Goal: Task Accomplishment & Management: Complete application form

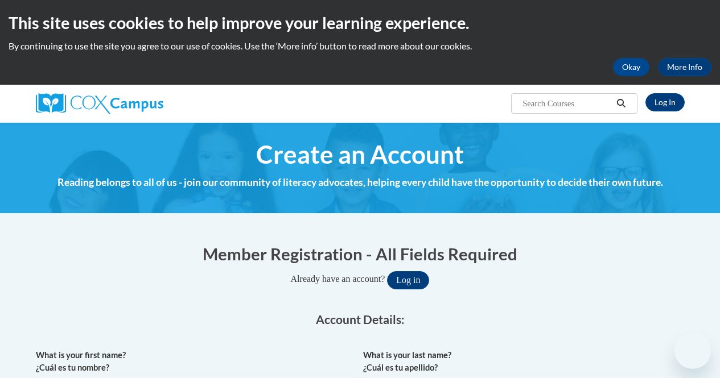
select select "fbf2d438-af2f-41f8-98f1-81c410e29de3"
select select "8e40623d-54d0-45cd-9f92-5df65cd3f8cf"
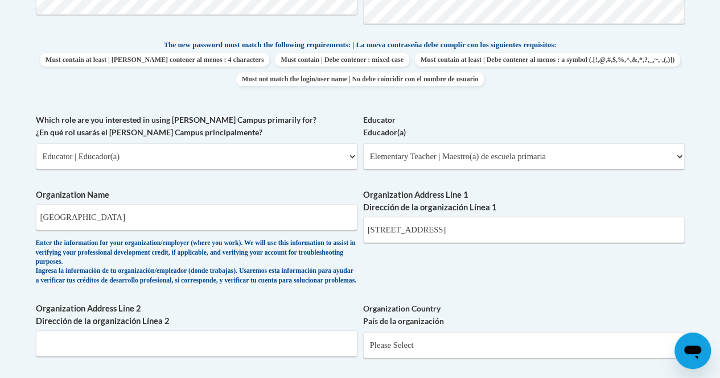
scroll to position [587, 0]
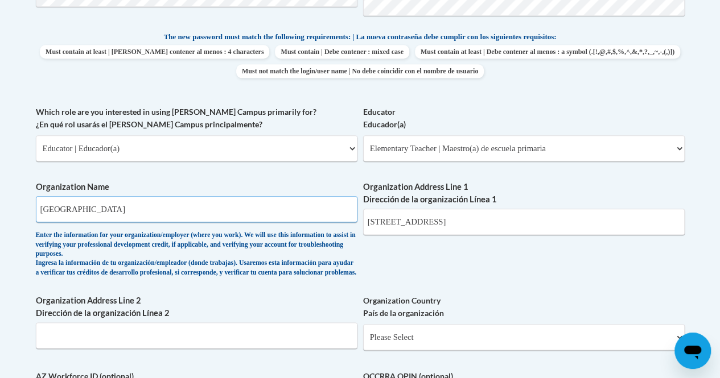
click at [154, 210] on input "Madison Elementary School" at bounding box center [197, 209] width 322 height 26
type input "M"
type input "Wauwatosa School District"
click at [553, 218] on input "9925 W. Glendale Avenue, Milwaukee, WI 53225" at bounding box center [524, 222] width 322 height 26
click at [460, 220] on input "9925 W. Glendale Avenue, Milwaukee, WI 53226" at bounding box center [524, 222] width 322 height 26
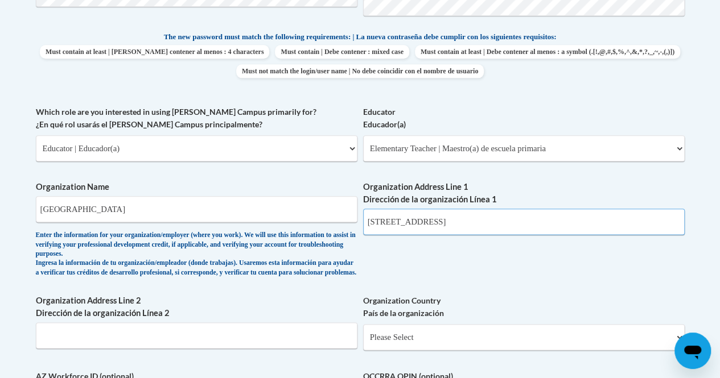
click at [504, 221] on input "9925 W. Glendale Avenue, Milwaukee, WI 53226" at bounding box center [524, 222] width 322 height 26
click at [456, 226] on input "12121 W. North Avenue, WI 53226" at bounding box center [524, 222] width 322 height 26
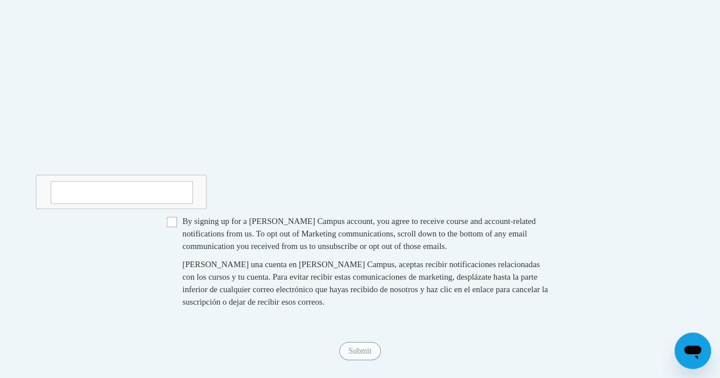
scroll to position [1169, 0]
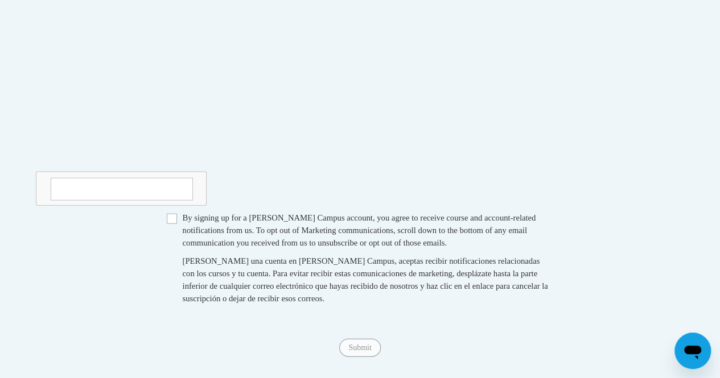
type input "12121 W. North Avenue, Wauwatosa, WI 53226"
click at [175, 224] on input "Checkbox" at bounding box center [172, 219] width 10 height 10
checkbox input "true"
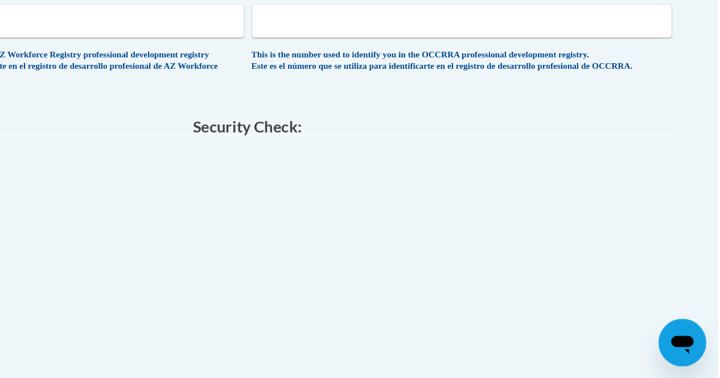
scroll to position [914, 0]
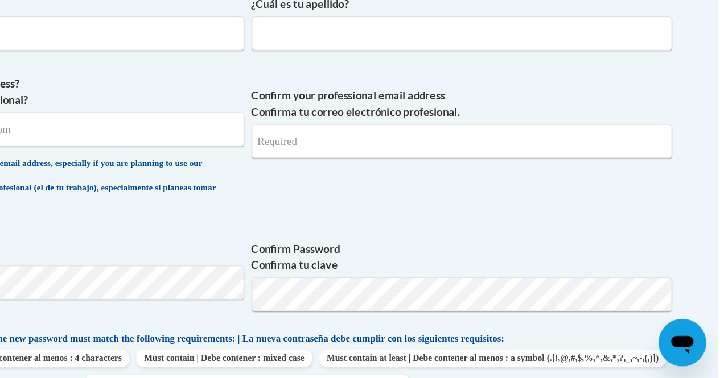
scroll to position [302, 0]
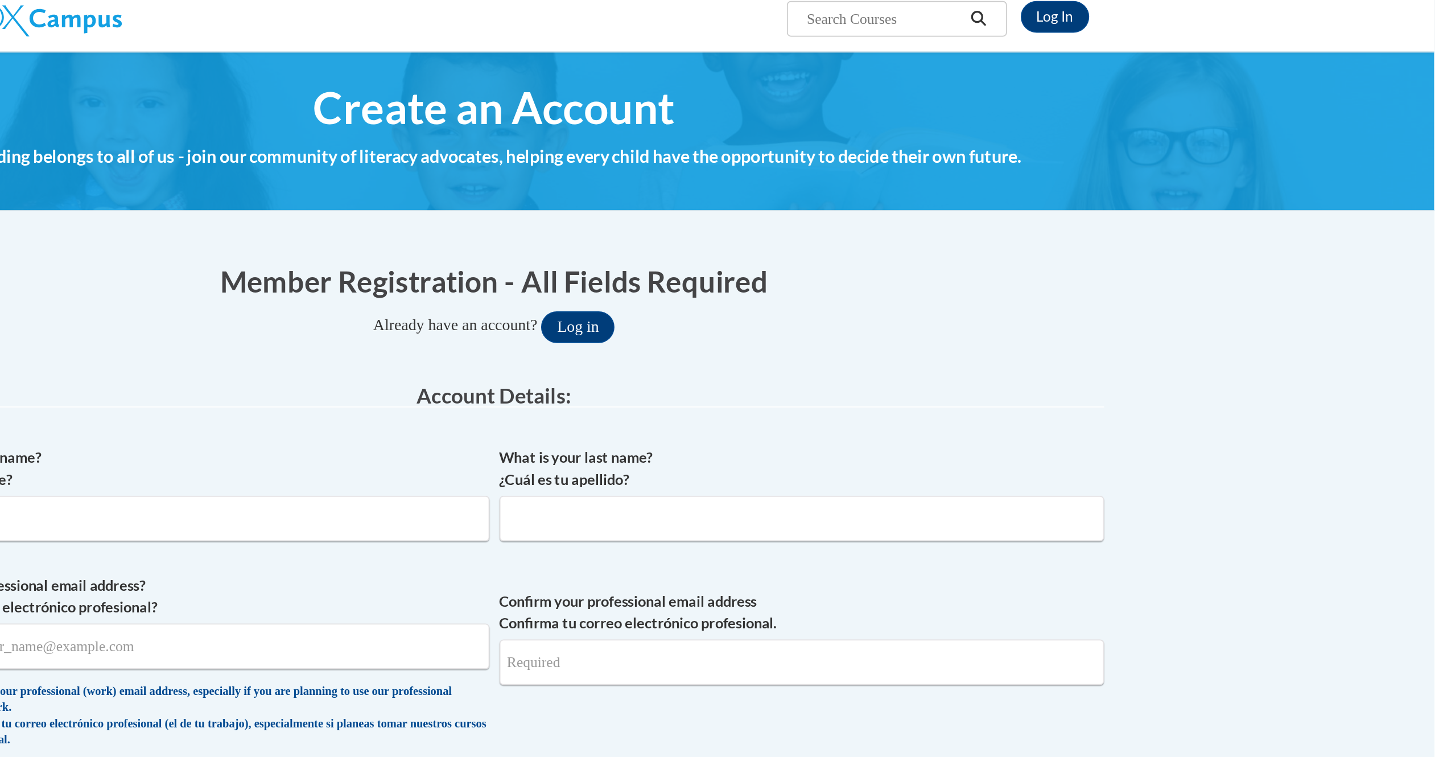
scroll to position [92, 0]
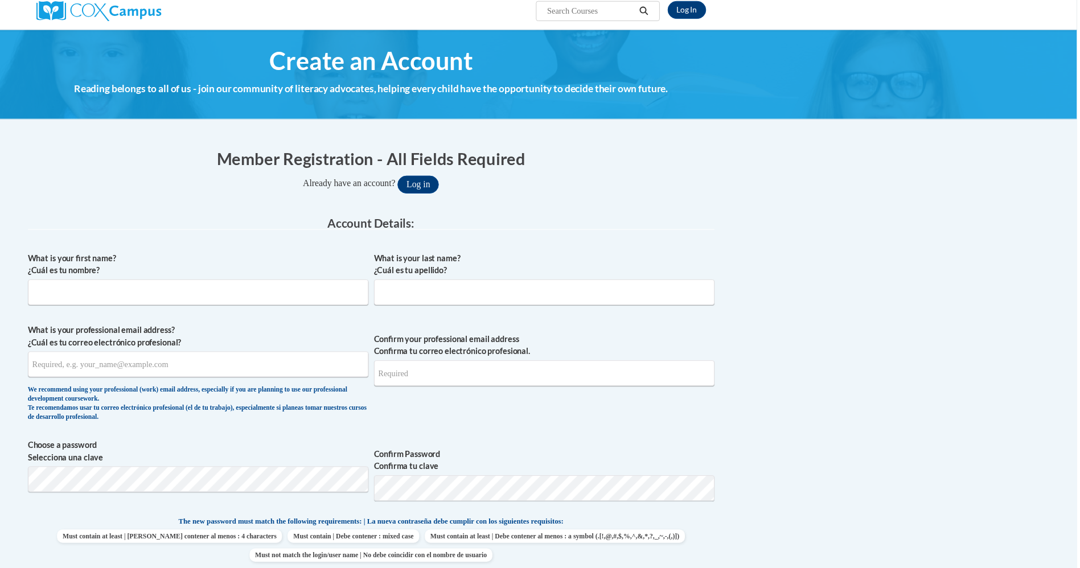
scroll to position [93, 0]
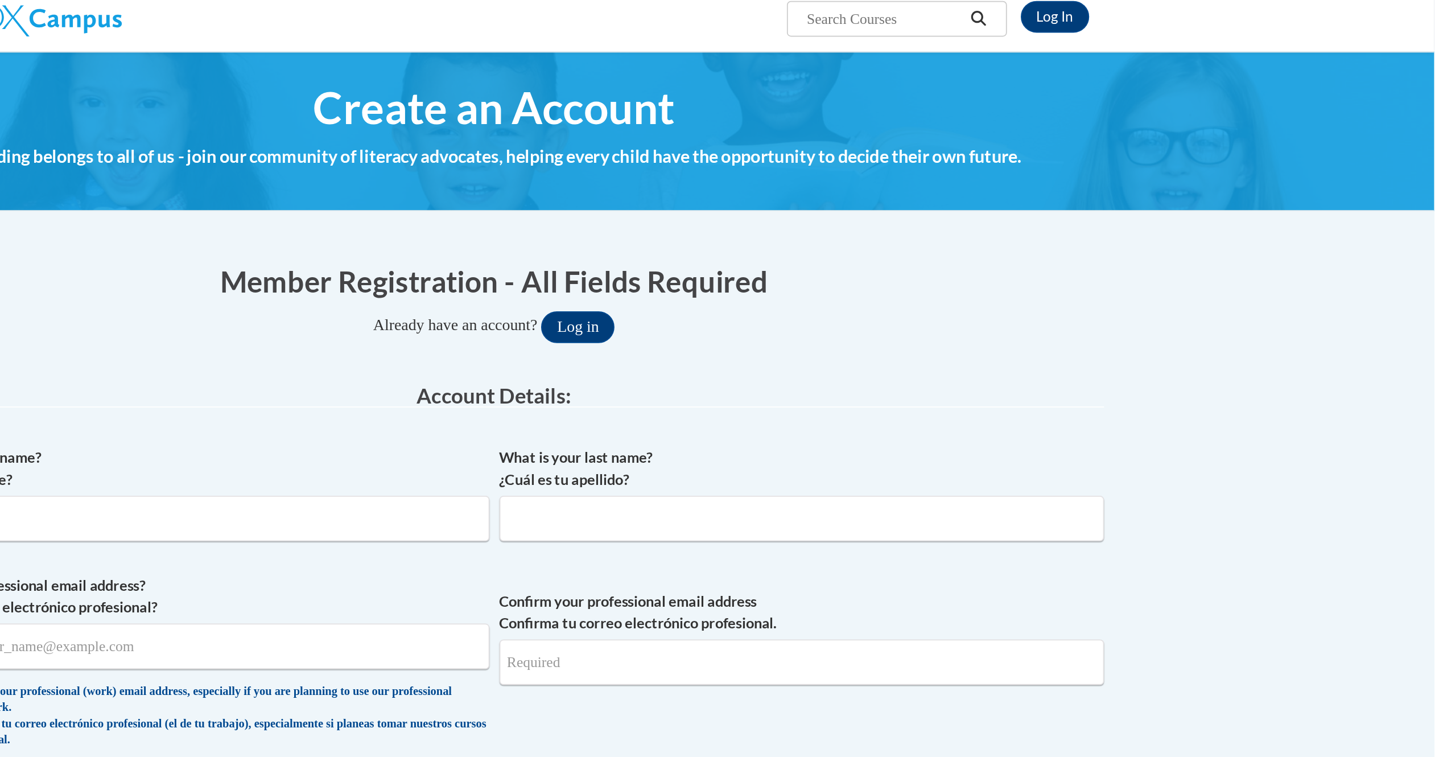
scroll to position [92, 0]
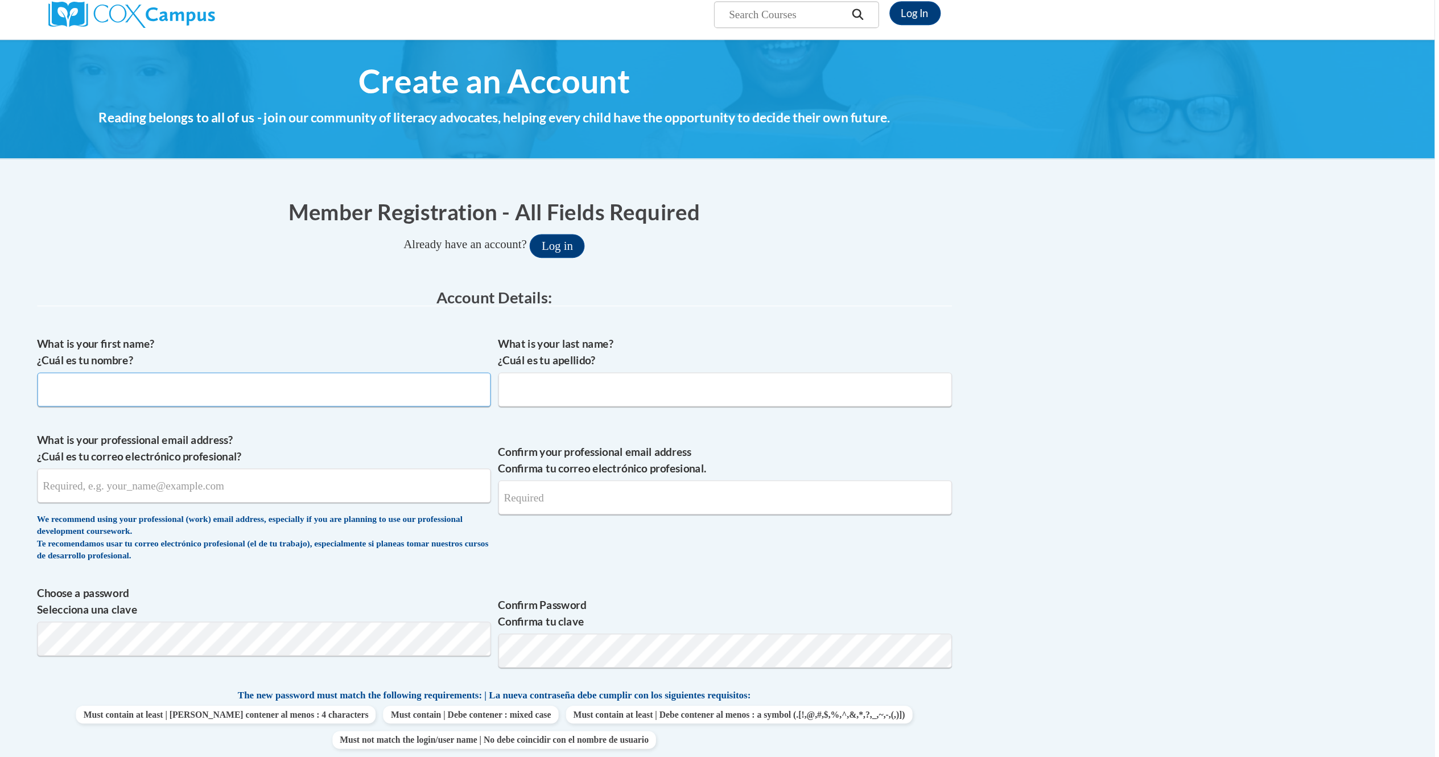
click at [388, 286] on input "What is your first name? ¿Cuál es tu nombre?" at bounding box center [543, 298] width 347 height 26
type input "Rachel"
type input "Garza"
click at [404, 382] on input "What is your professional email address? ¿Cuál es tu correo electrónico profesi…" at bounding box center [543, 372] width 347 height 26
type input "f"
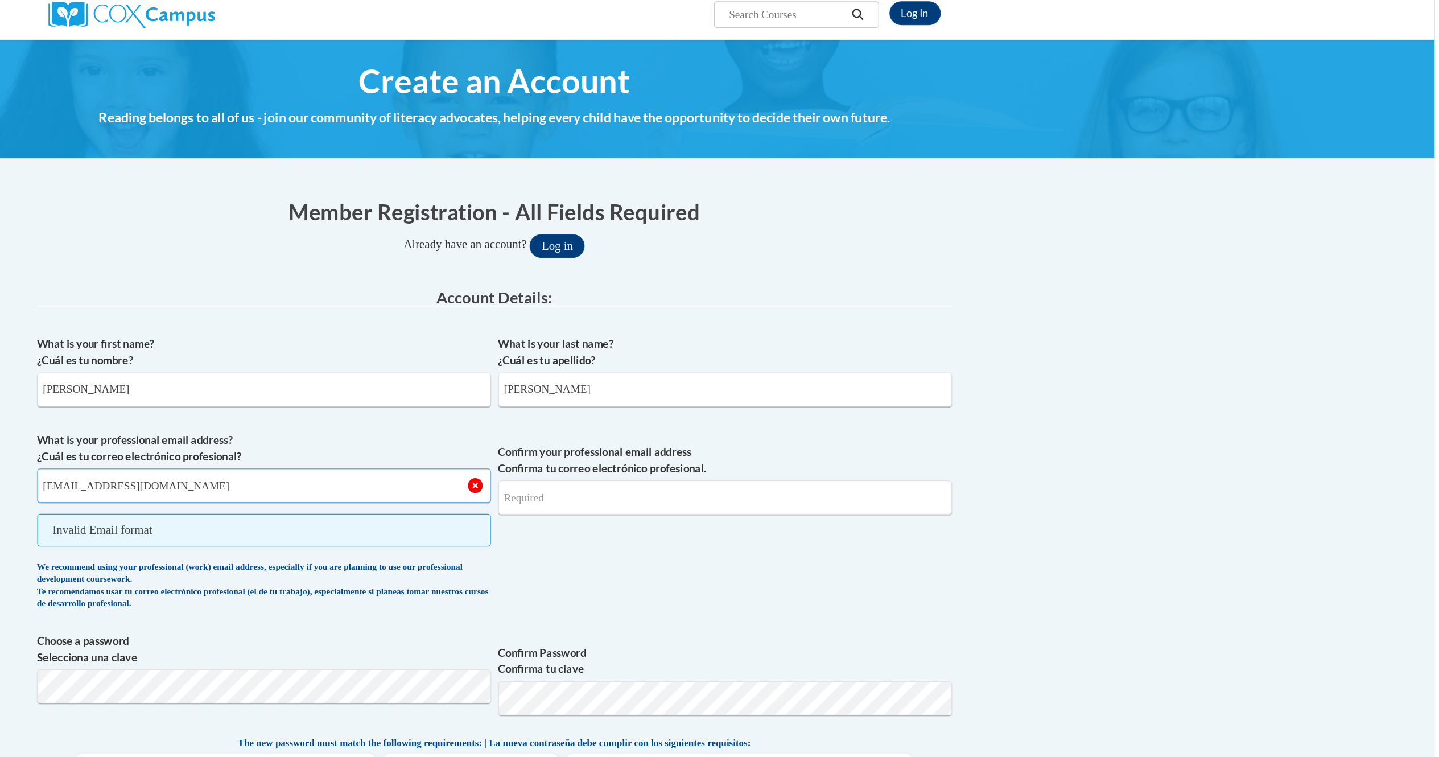
type input "garzara@wauwatosa.k12.wi.us"
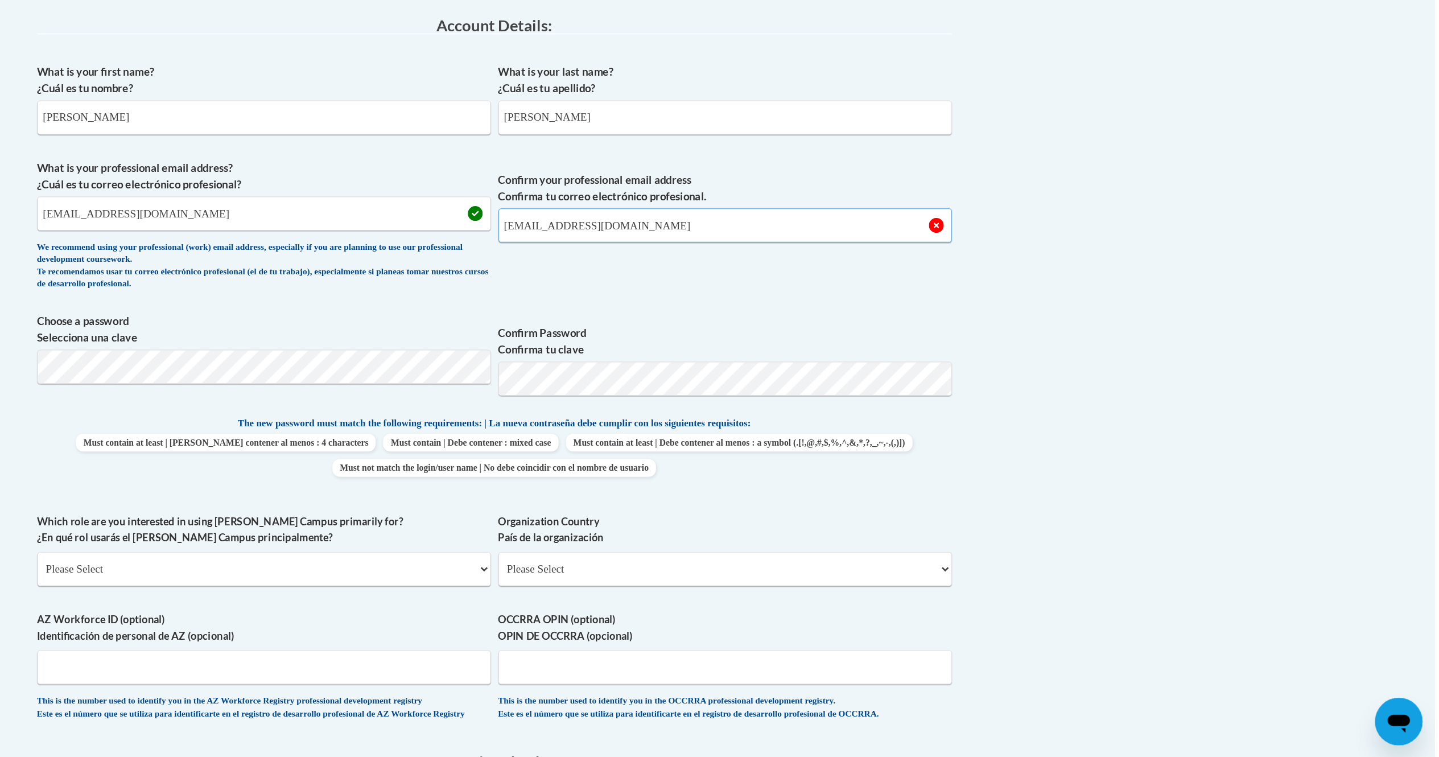
scroll to position [125, 0]
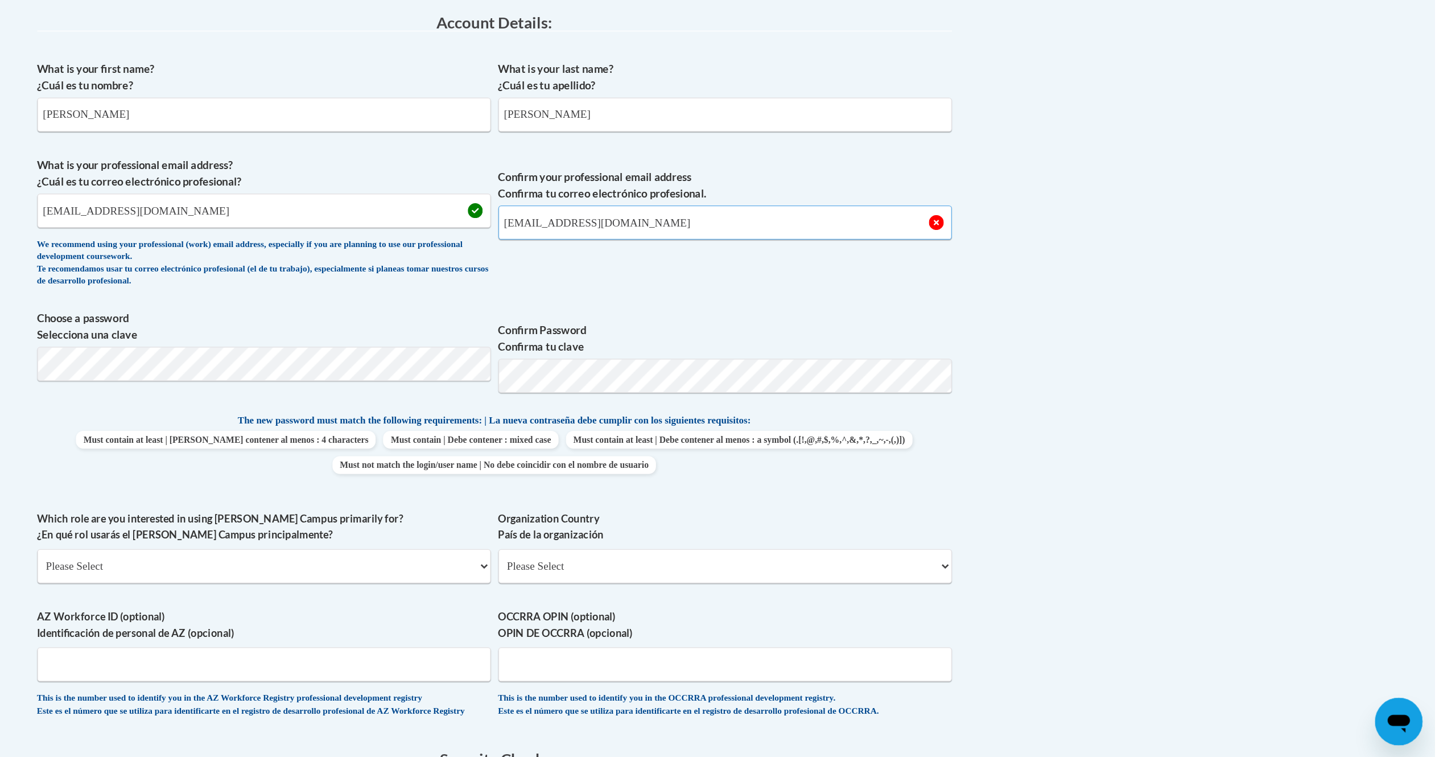
type input "garzara@wauwatosa.k12.wi.us"
click at [1079, 497] on body "This site uses cookies to help improve your learning experience. By continuing …" at bounding box center [719, 569] width 1439 height 1389
click at [699, 567] on select "Please Select College/University | Colegio/Universidad Community/Nonprofit Part…" at bounding box center [543, 611] width 347 height 26
select select "fbf2d438-af2f-41f8-98f1-81c410e29de3"
click at [370, 567] on select "Please Select College/University | Colegio/Universidad Community/Nonprofit Part…" at bounding box center [543, 611] width 347 height 26
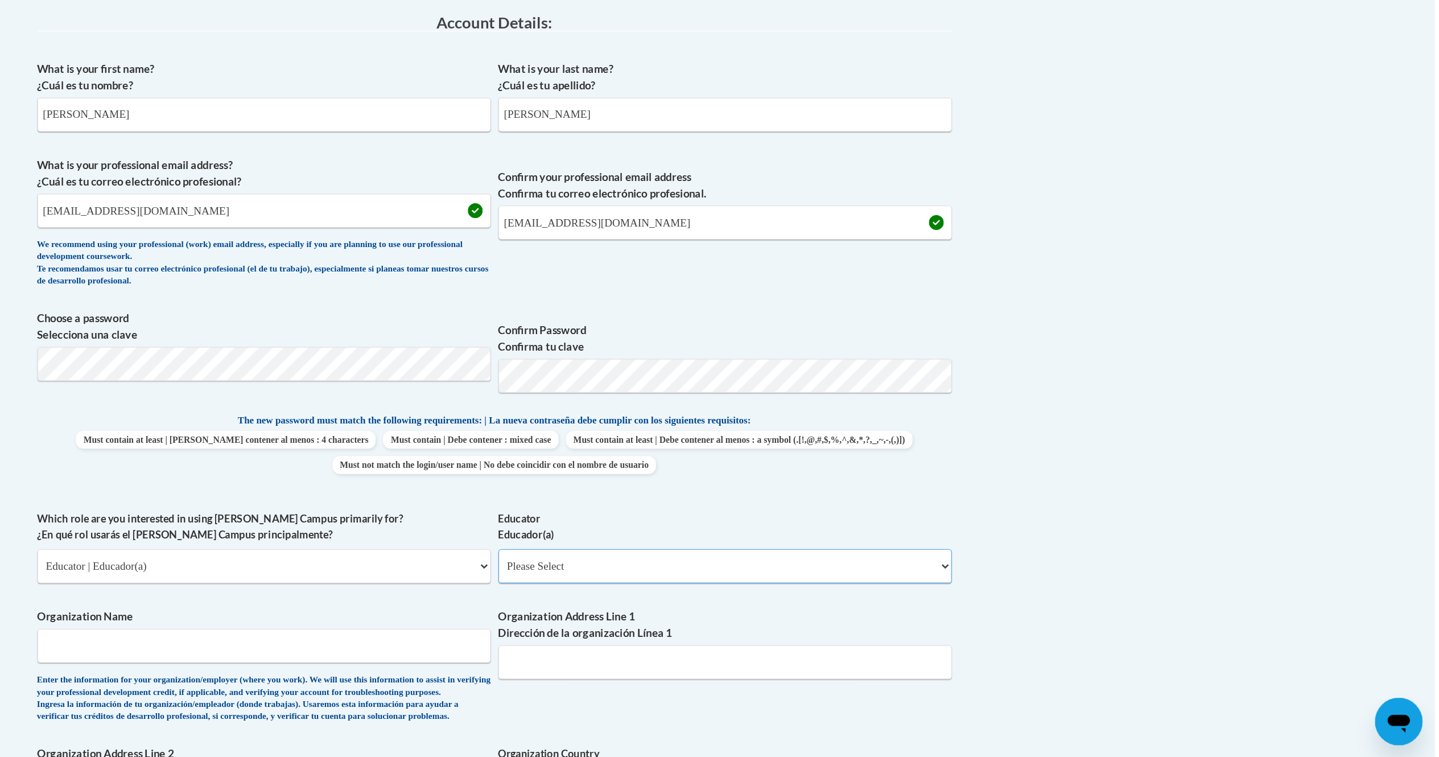
click at [1056, 567] on select "Please Select Early Learning/Daycare Teacher/Family Home Care Provider | Maestr…" at bounding box center [896, 611] width 347 height 26
select select "8e40623d-54d0-45cd-9f92-5df65cd3f8cf"
click at [723, 567] on select "Please Select Early Learning/Daycare Teacher/Family Home Care Provider | Maestr…" at bounding box center [896, 611] width 347 height 26
click at [1060, 567] on select "Please Select Early Learning/Daycare Teacher/Family Home Care Provider | Maestr…" at bounding box center [896, 611] width 347 height 26
click at [1079, 567] on body "This site uses cookies to help improve your learning experience. By continuing …" at bounding box center [719, 659] width 1439 height 1569
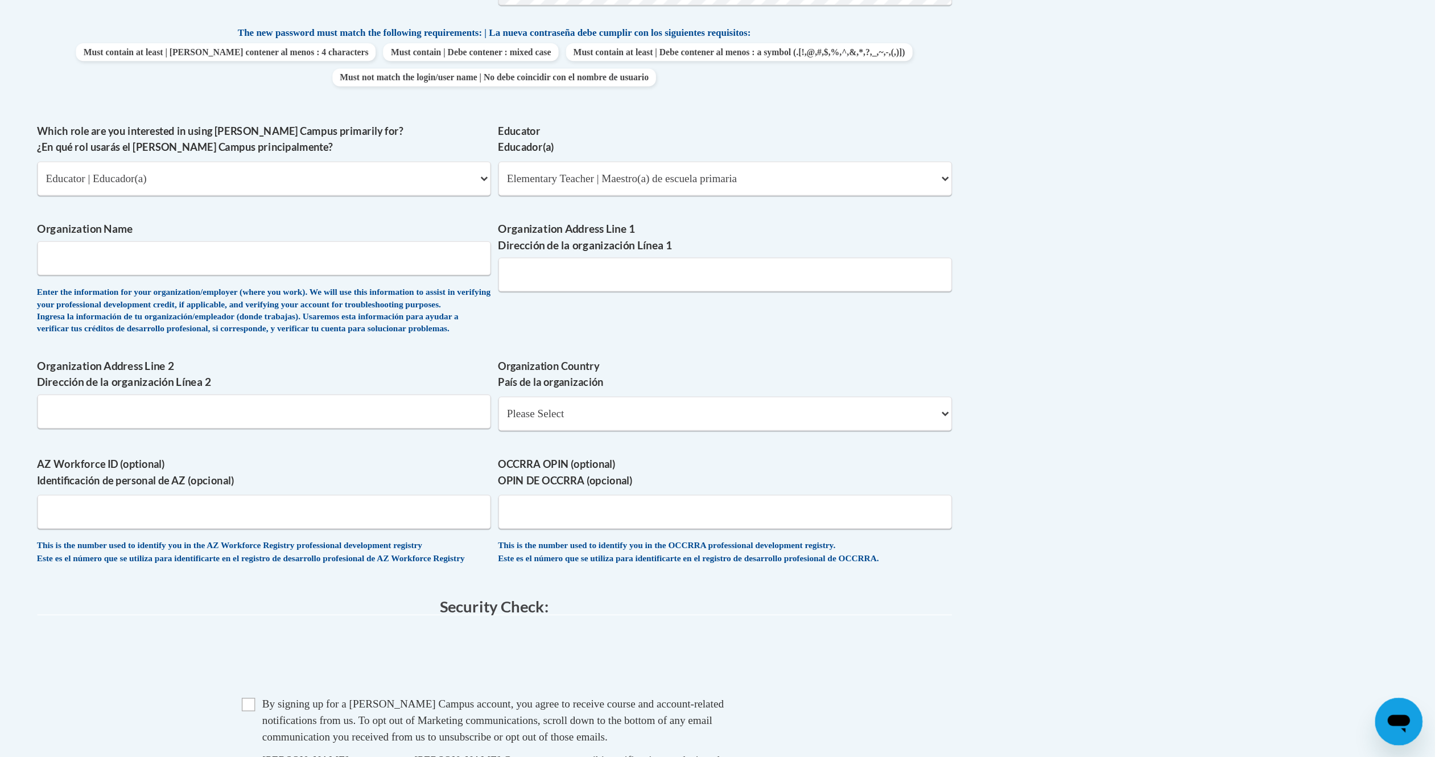
scroll to position [431, 0]
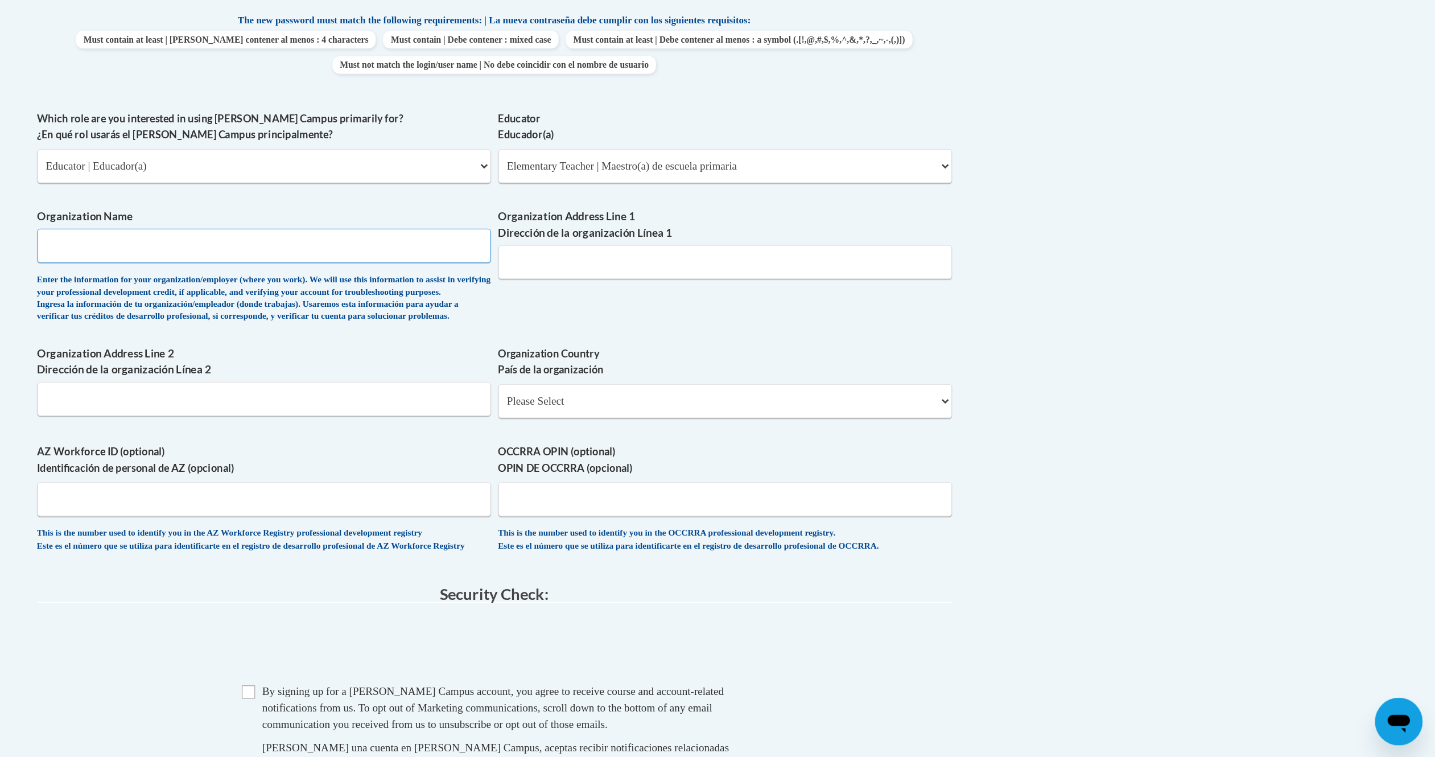
click at [439, 373] on input "Organization Name" at bounding box center [543, 365] width 347 height 26
type input "Wauwatosa School District"
type input "12121 W. North Avenue"
type input "Wauwatosa, WI"
click at [1054, 497] on select "Please Select United States | Estados Unidos Outside of the United States | Fue…" at bounding box center [896, 484] width 347 height 26
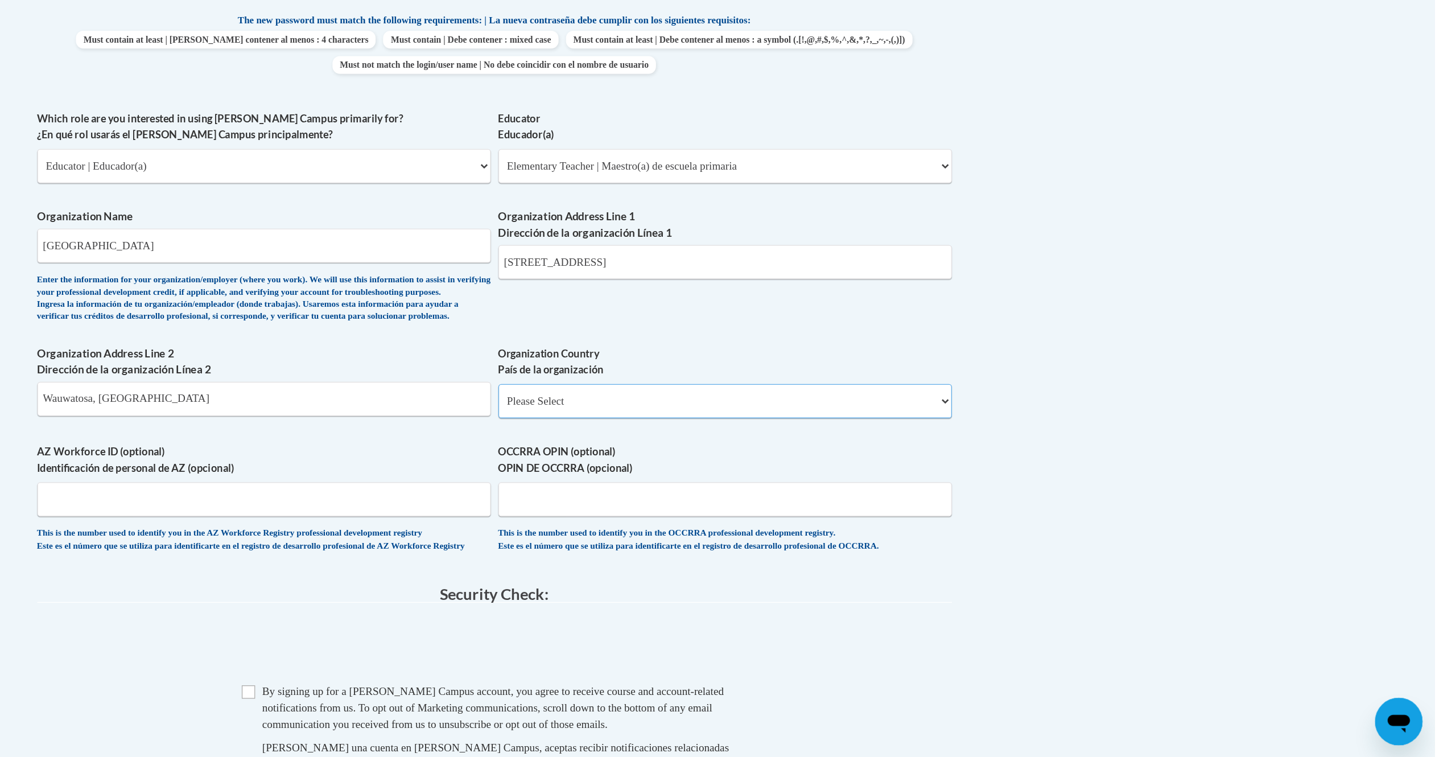
select select "ad49bcad-a171-4b2e-b99c-48b446064914"
click at [723, 490] on select "Please Select United States | Estados Unidos Outside of the United States | Fue…" at bounding box center [896, 484] width 347 height 26
select select
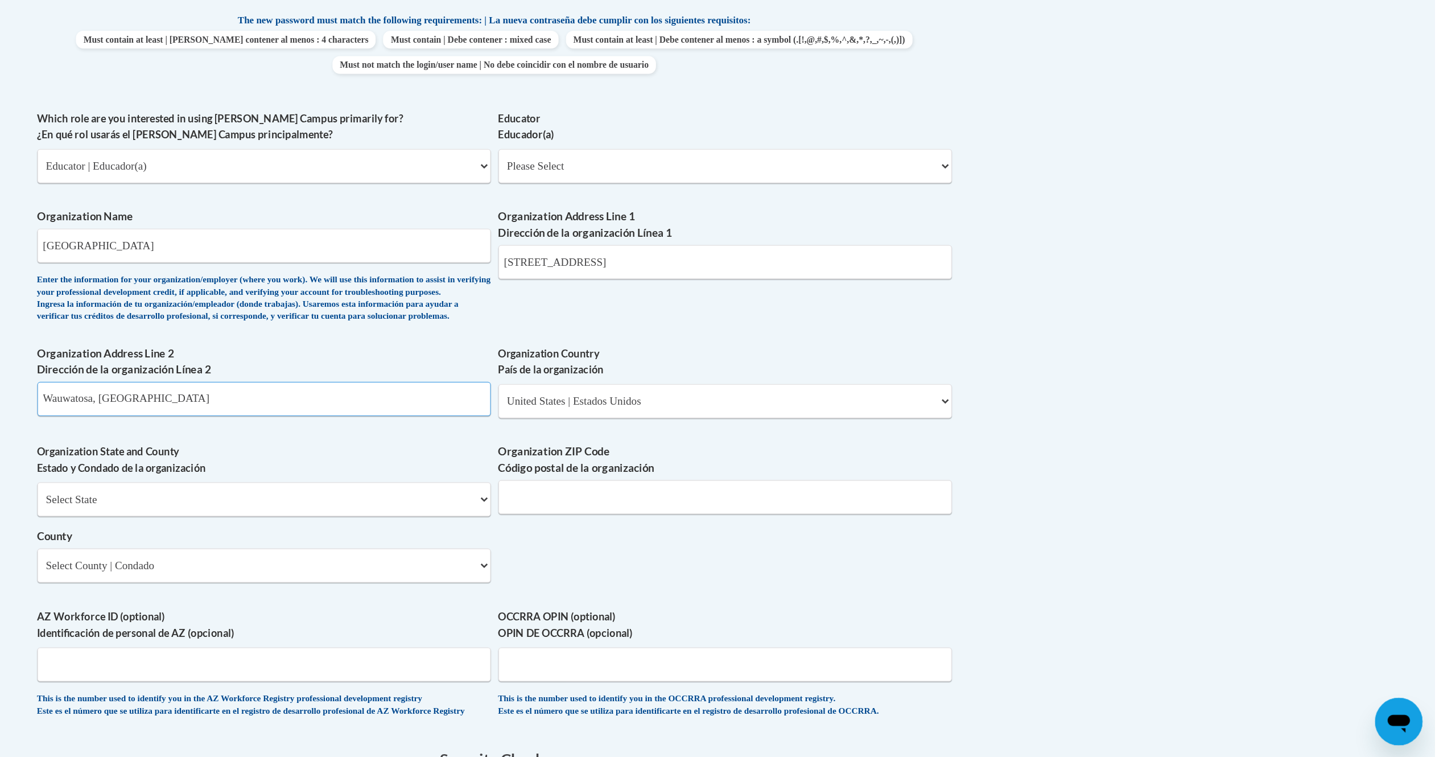
click at [465, 496] on input "Wauwatosa, WI" at bounding box center [543, 483] width 347 height 26
type input "W"
click at [704, 567] on select "Select State Alabama Alaska Arizona Arkansas California Colorado Connecticut De…" at bounding box center [543, 559] width 347 height 26
select select "Wisconsin"
click at [370, 565] on select "Select State Alabama Alaska Arizona Arkansas California Colorado Connecticut De…" at bounding box center [543, 559] width 347 height 26
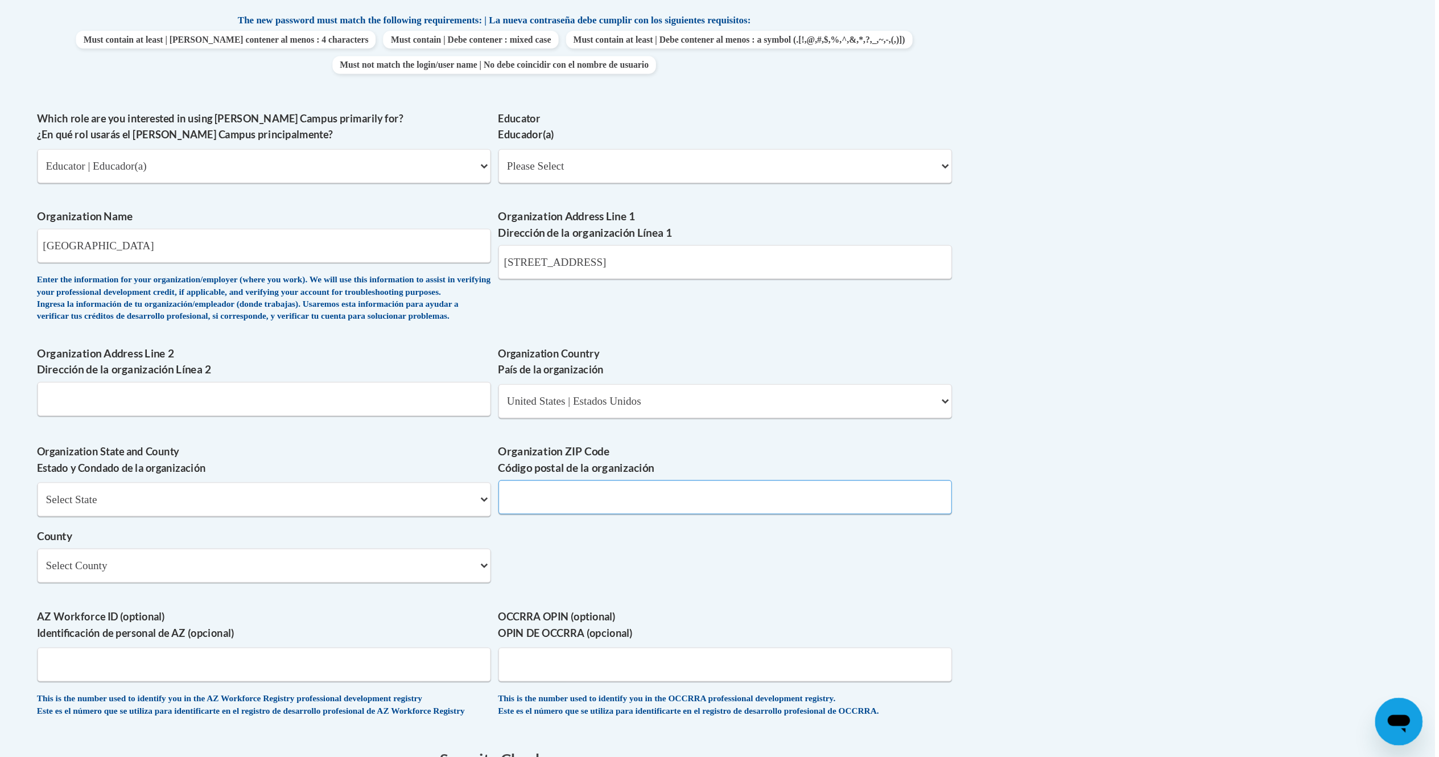
click at [767, 567] on input "Organization ZIP Code Código postal de la organización" at bounding box center [896, 558] width 347 height 26
type input "53226"
click at [705, 567] on select "Select County Adams Ashland Barron Bayfield Brown Buffalo Burnett Calumet Chipp…" at bounding box center [543, 610] width 347 height 26
select select "Milwaukee"
click at [370, 567] on select "Select County Adams Ashland Barron Bayfield Brown Buffalo Burnett Calumet Chipp…" at bounding box center [543, 610] width 347 height 26
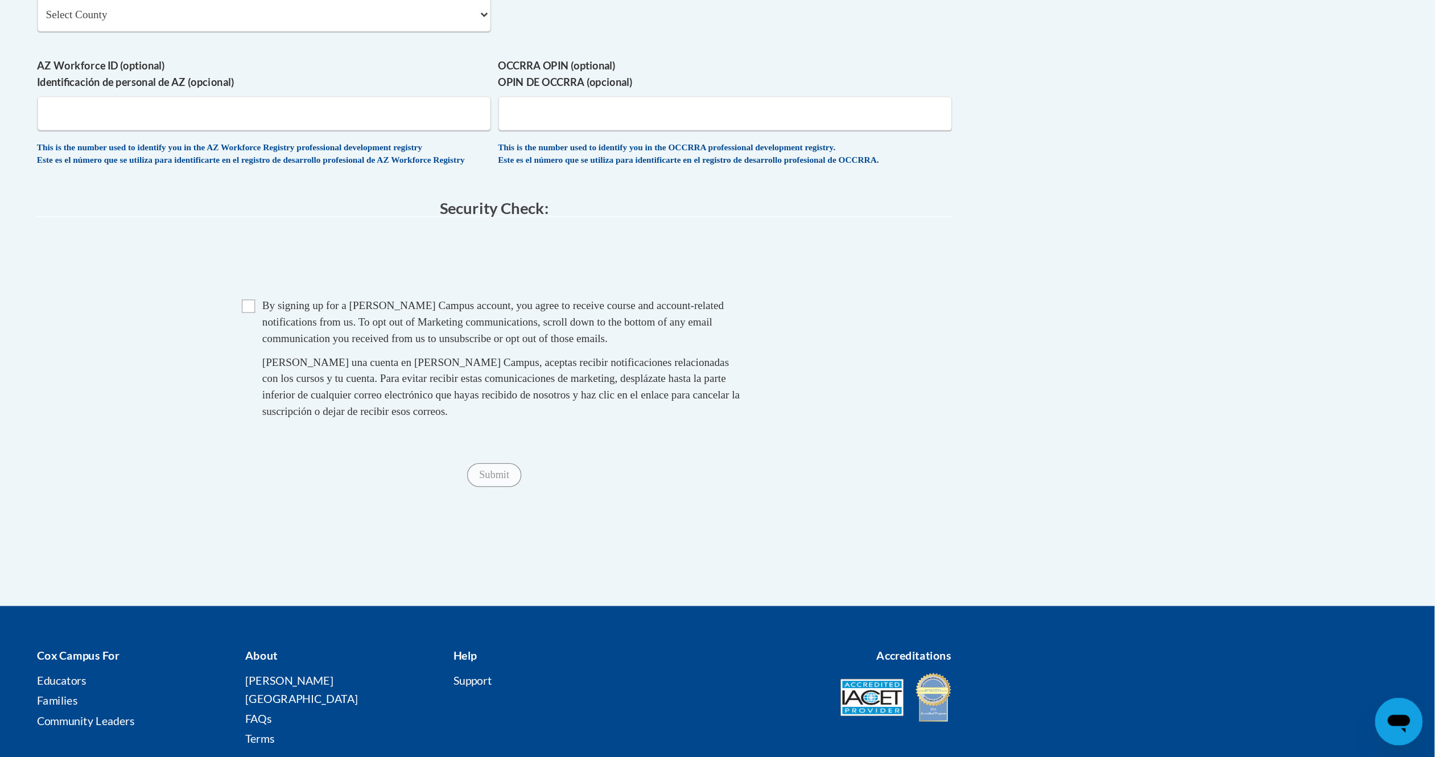
scroll to position [855, 0]
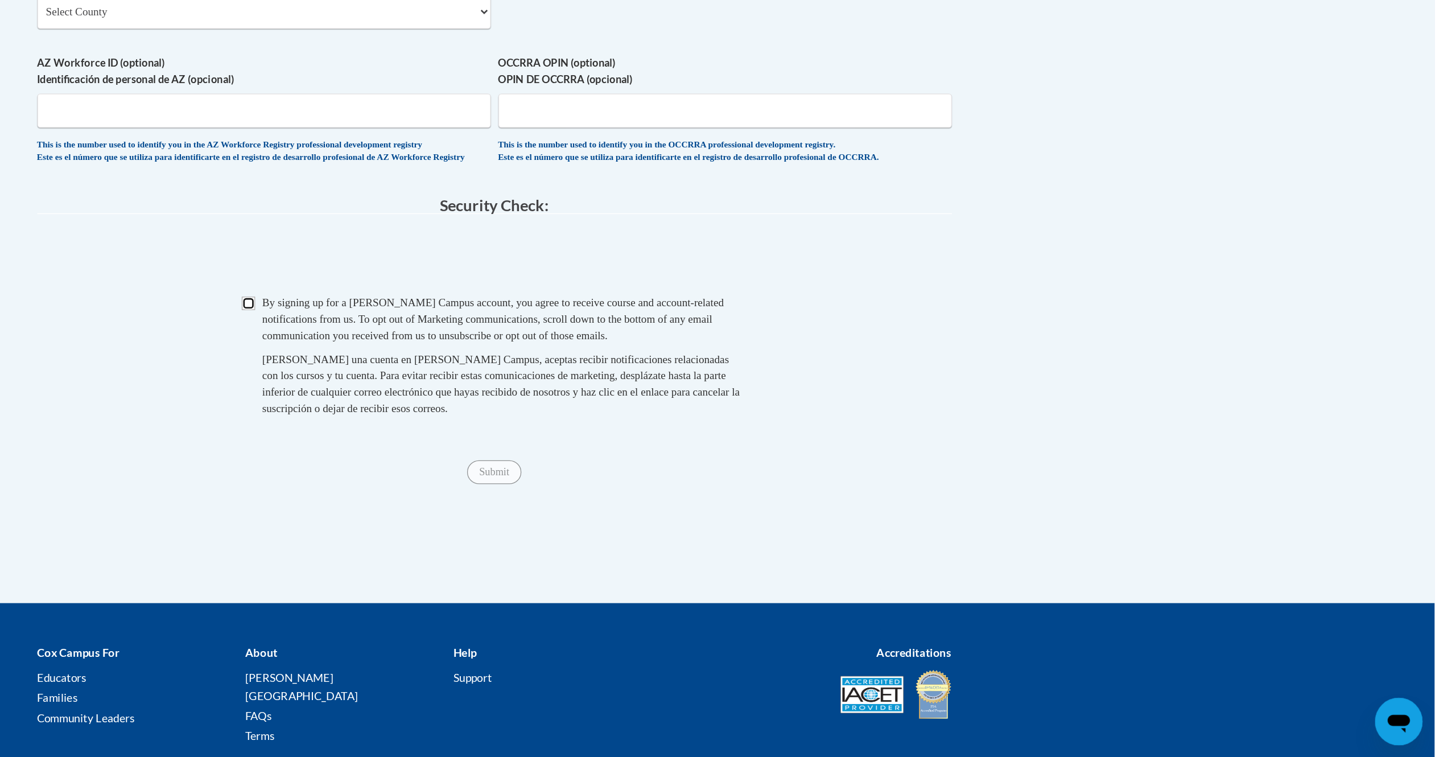
click at [530, 415] on input "Checkbox" at bounding box center [531, 410] width 10 height 10
checkbox input "true"
click at [715, 548] on input "Submit" at bounding box center [719, 539] width 41 height 18
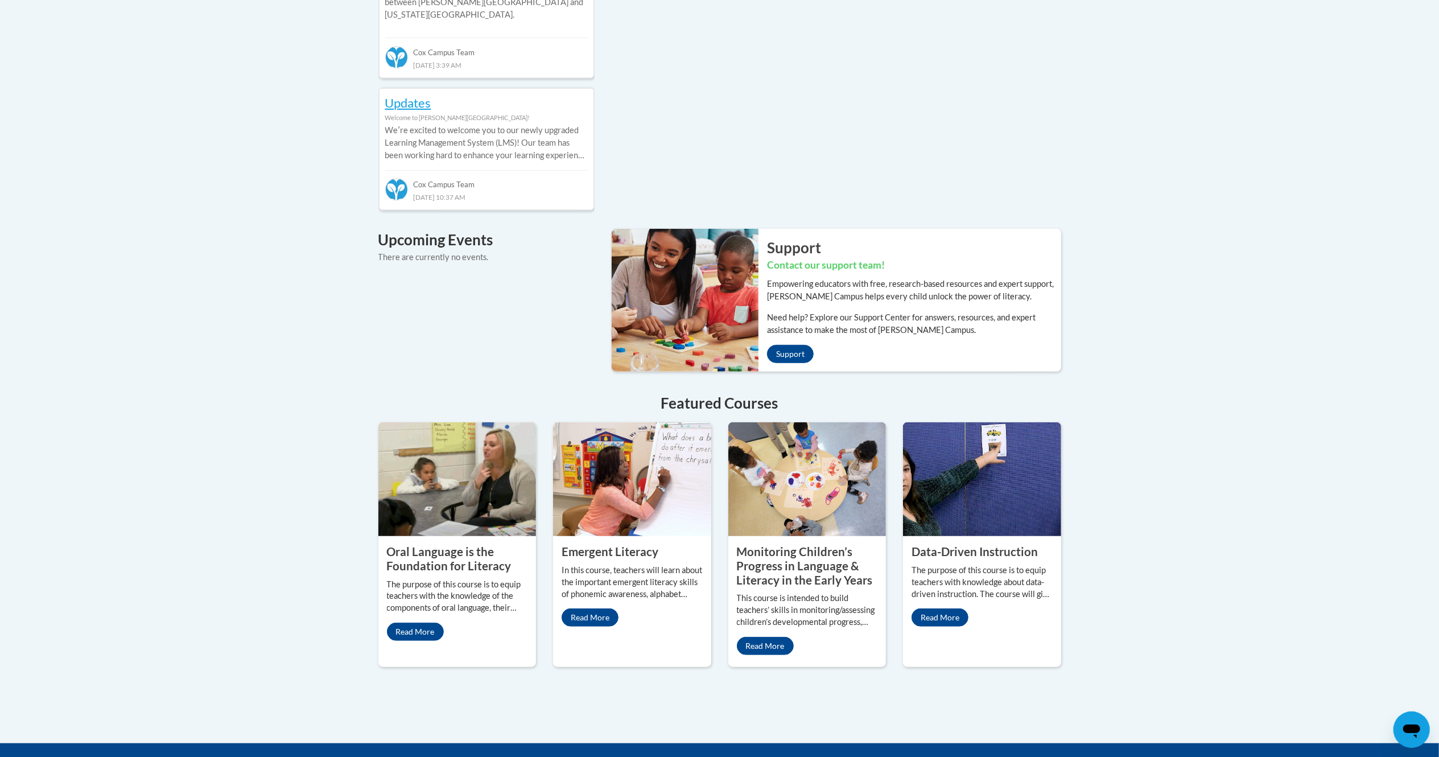
scroll to position [663, 0]
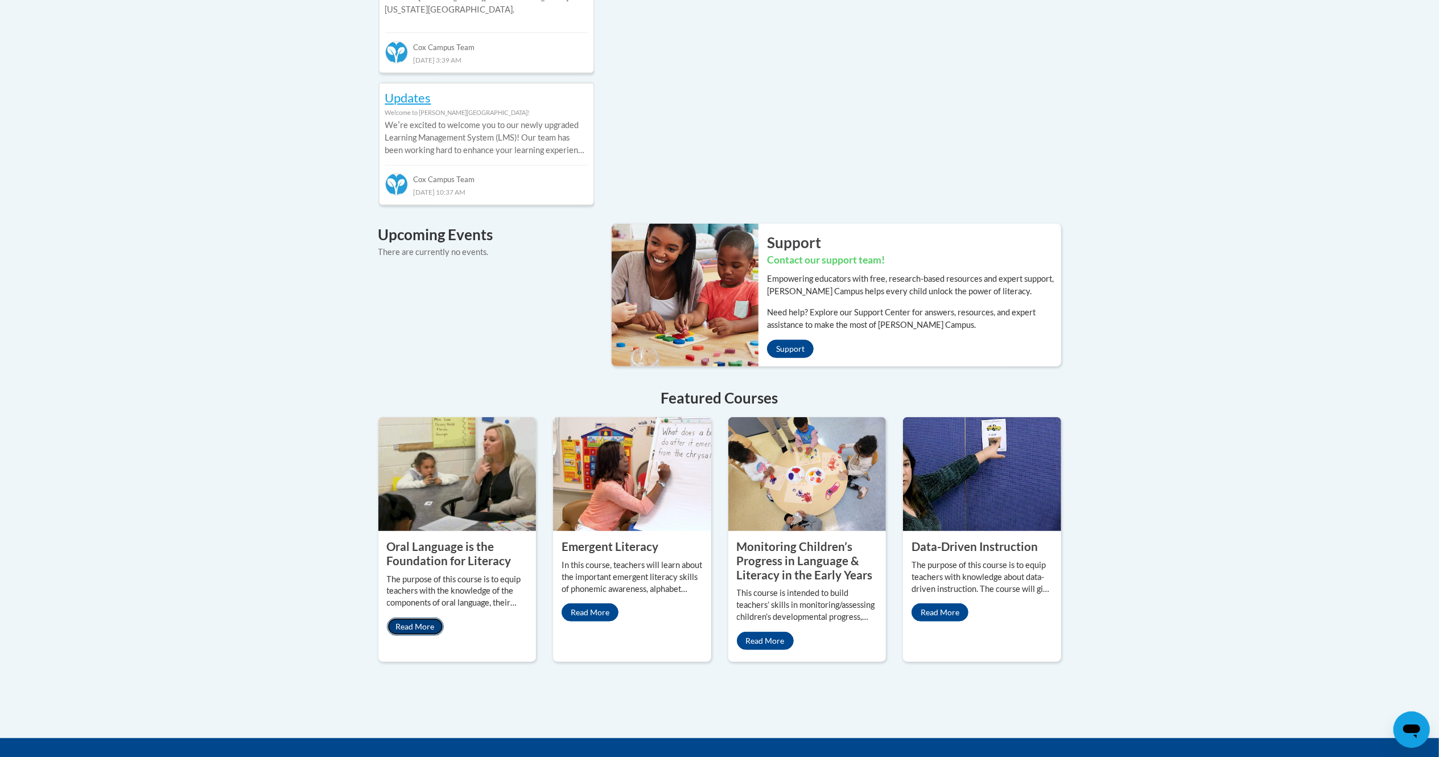
click at [424, 618] on link "Read More" at bounding box center [415, 627] width 57 height 18
